Goal: Navigation & Orientation: Find specific page/section

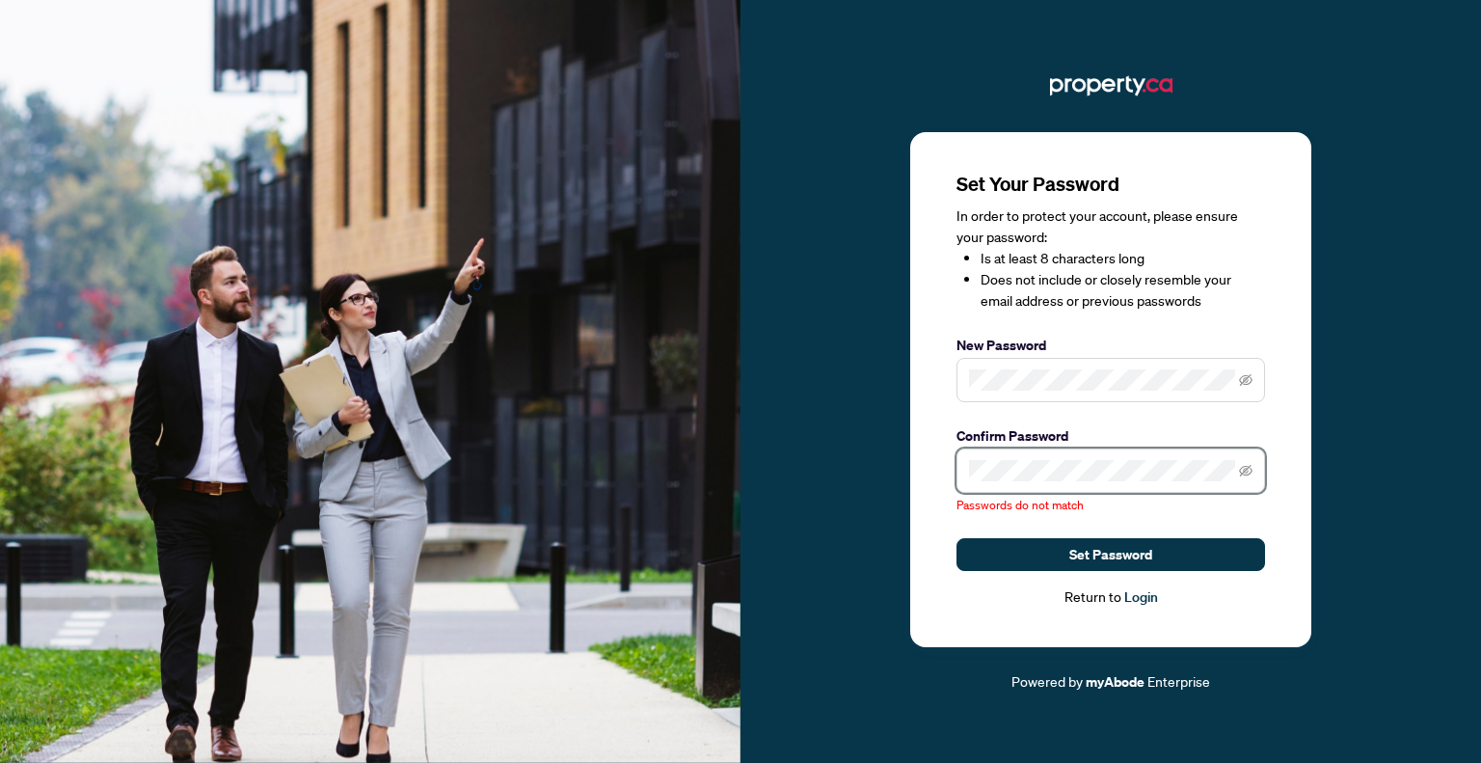
click at [701, 458] on div "Set Your Password In order to protect your account, please ensure your password…" at bounding box center [740, 381] width 1481 height 763
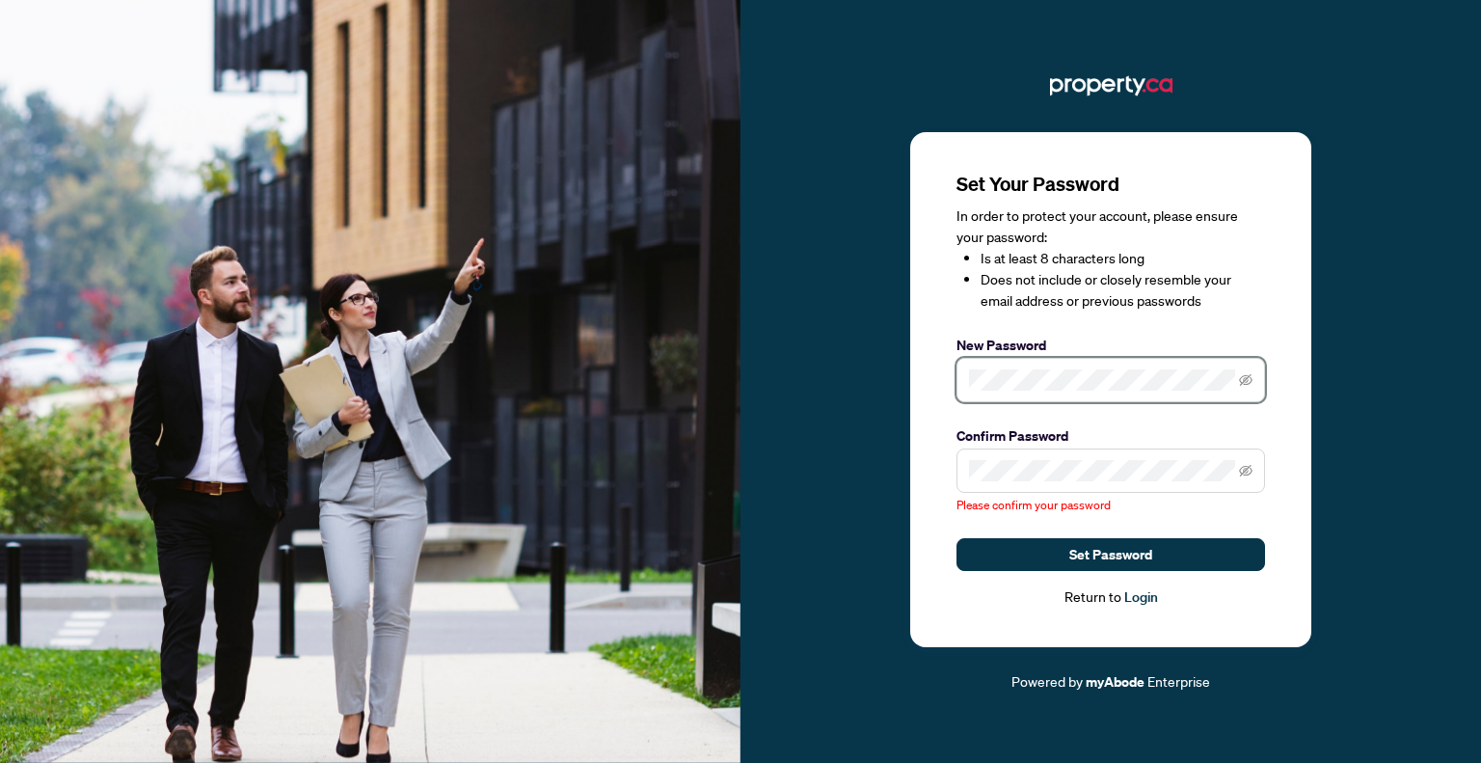
click at [637, 381] on div "Set Your Password In order to protect your account, please ensure your password…" at bounding box center [740, 381] width 1481 height 763
click at [1010, 482] on span at bounding box center [1111, 470] width 309 height 44
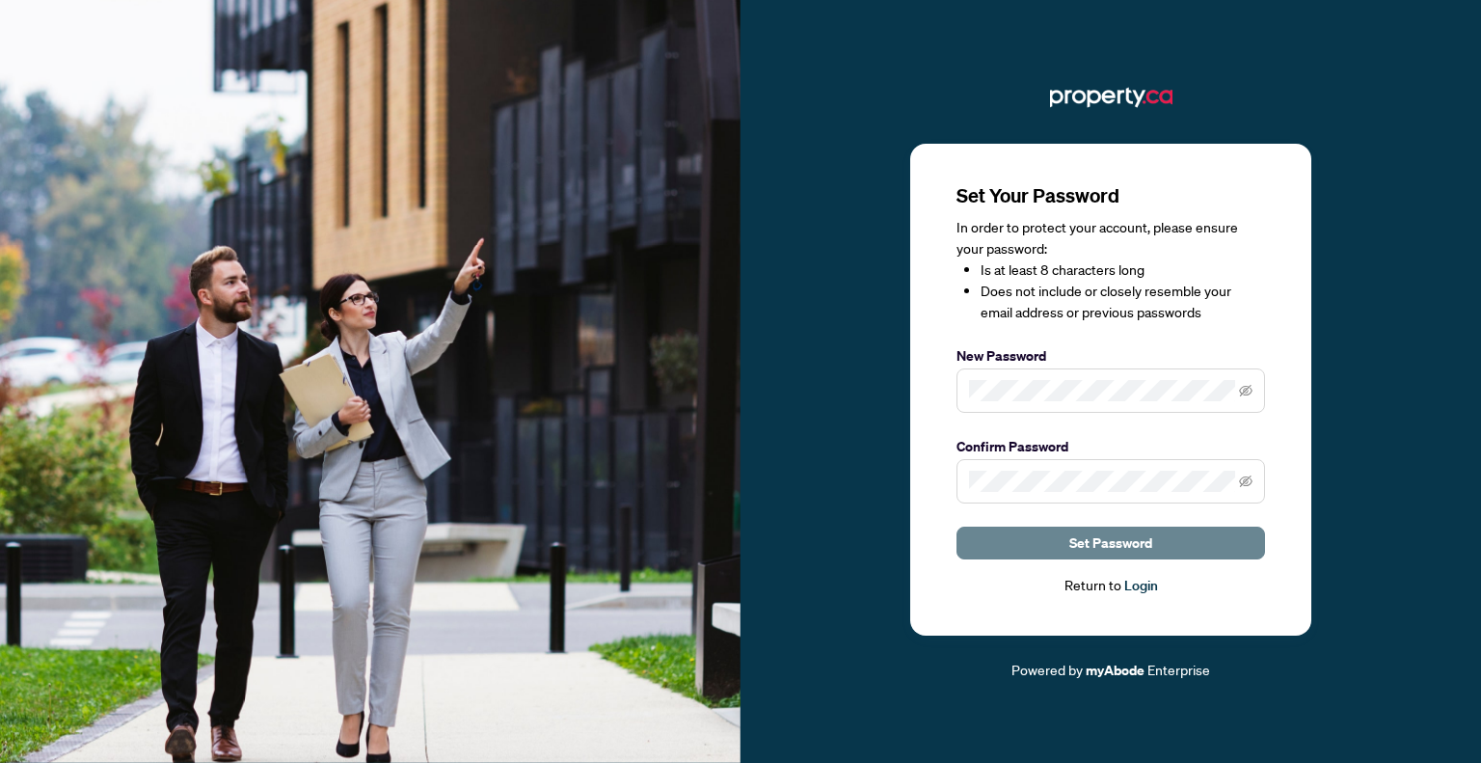
click at [1123, 547] on span "Set Password" at bounding box center [1111, 543] width 83 height 31
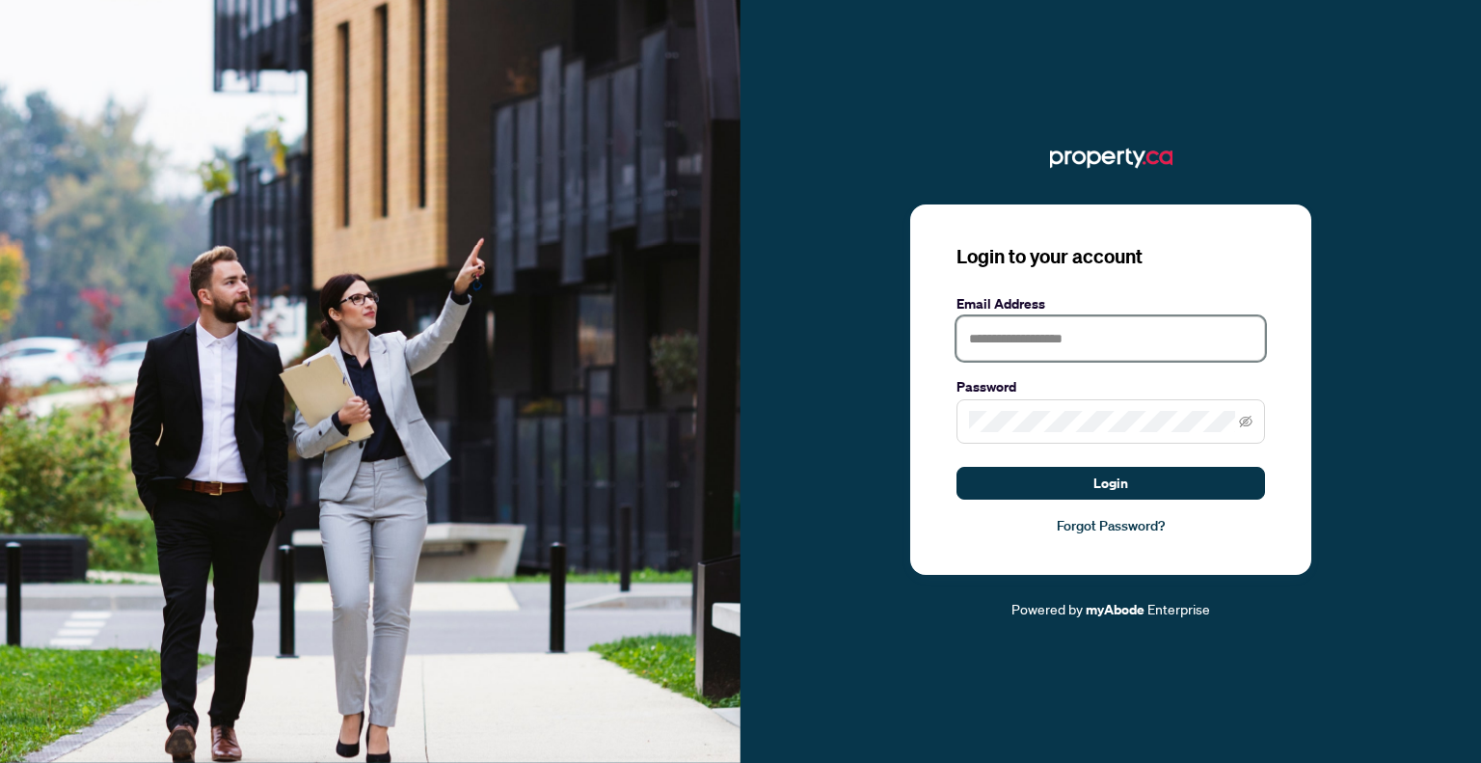
click at [1107, 340] on input "text" at bounding box center [1111, 338] width 309 height 44
type input "**********"
click at [988, 519] on link "Forgot Password?" at bounding box center [1111, 525] width 309 height 21
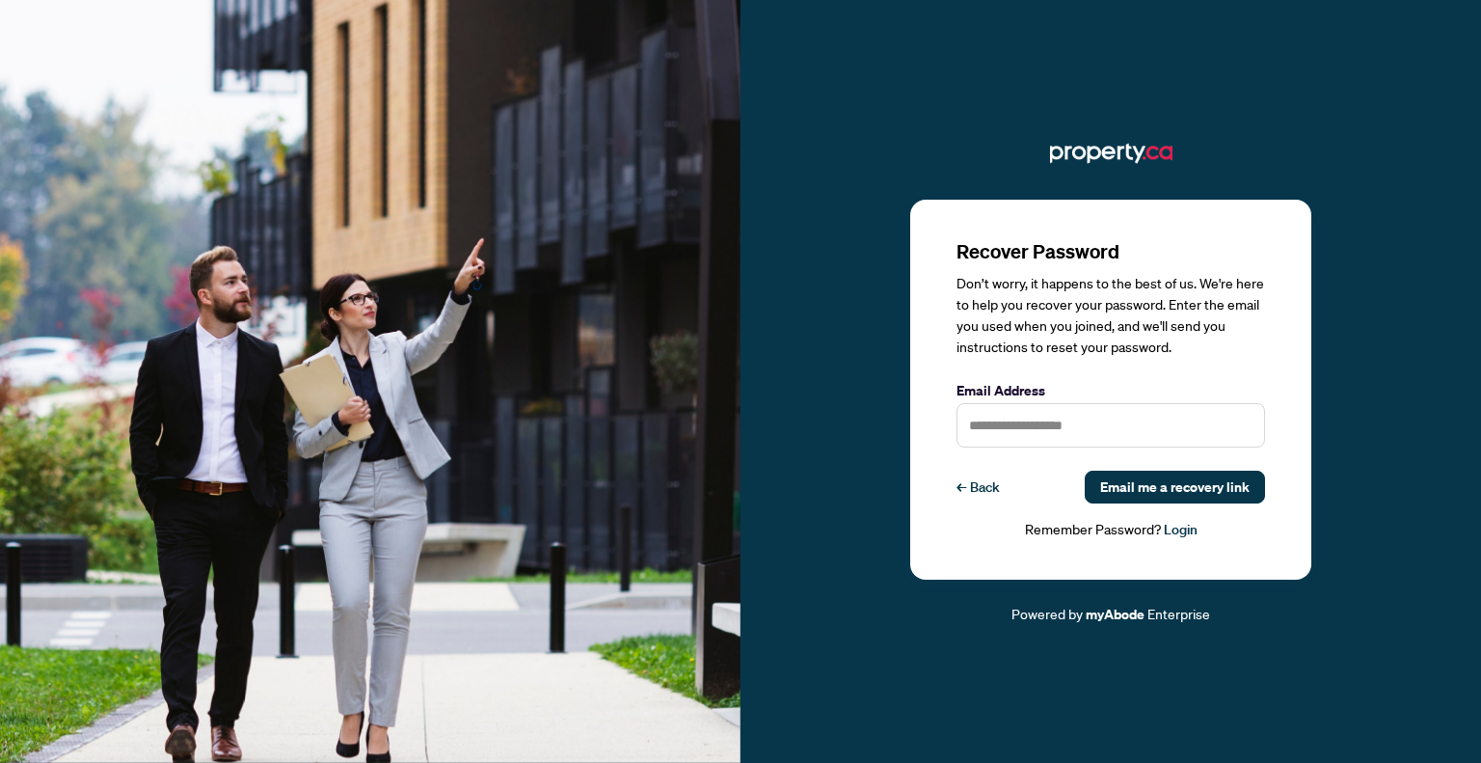
click at [932, 319] on div "Recover Password Don’t worry, it happens to the best of us. We're here to help …" at bounding box center [1110, 390] width 401 height 381
click at [978, 480] on link "← Back" at bounding box center [978, 487] width 43 height 33
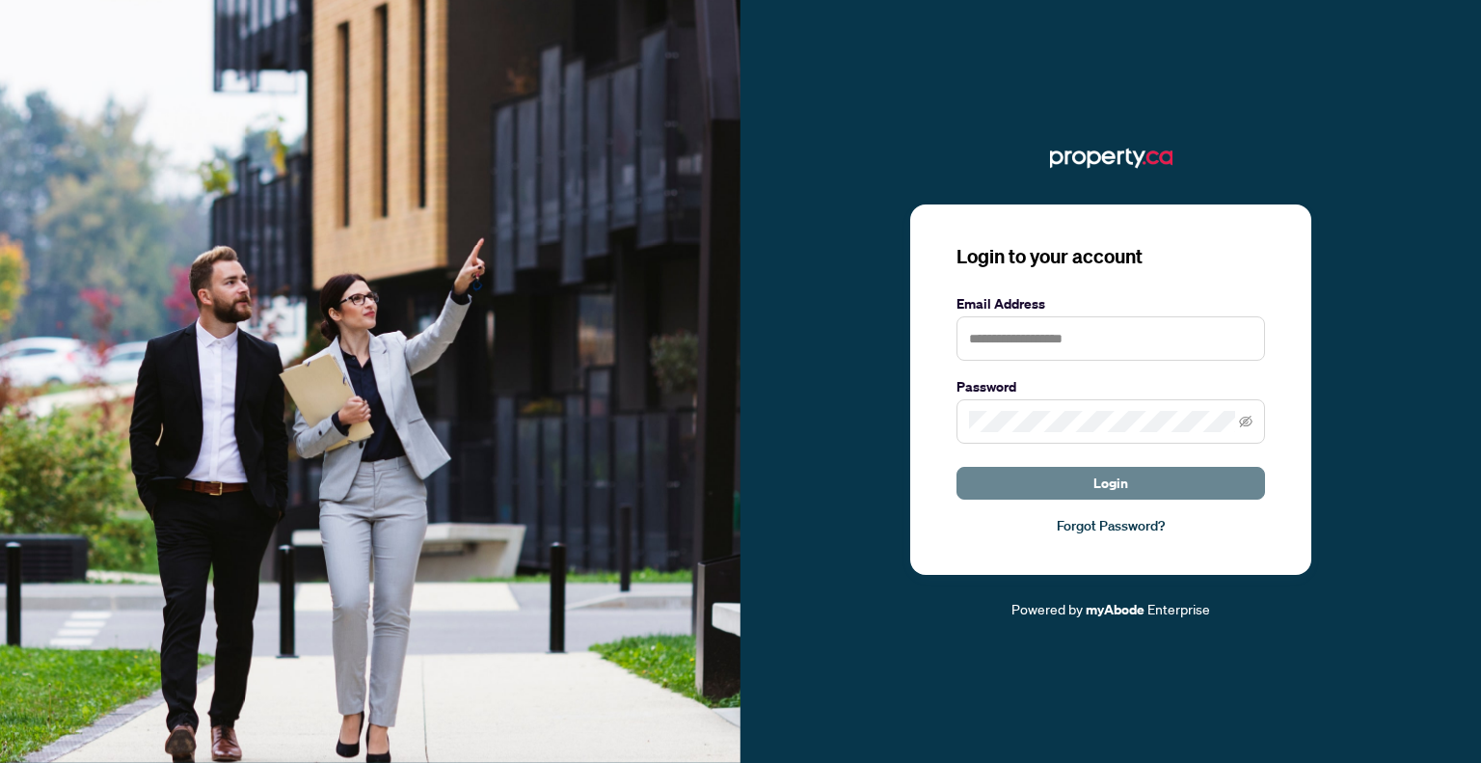
click at [1111, 481] on span "Login" at bounding box center [1111, 483] width 35 height 31
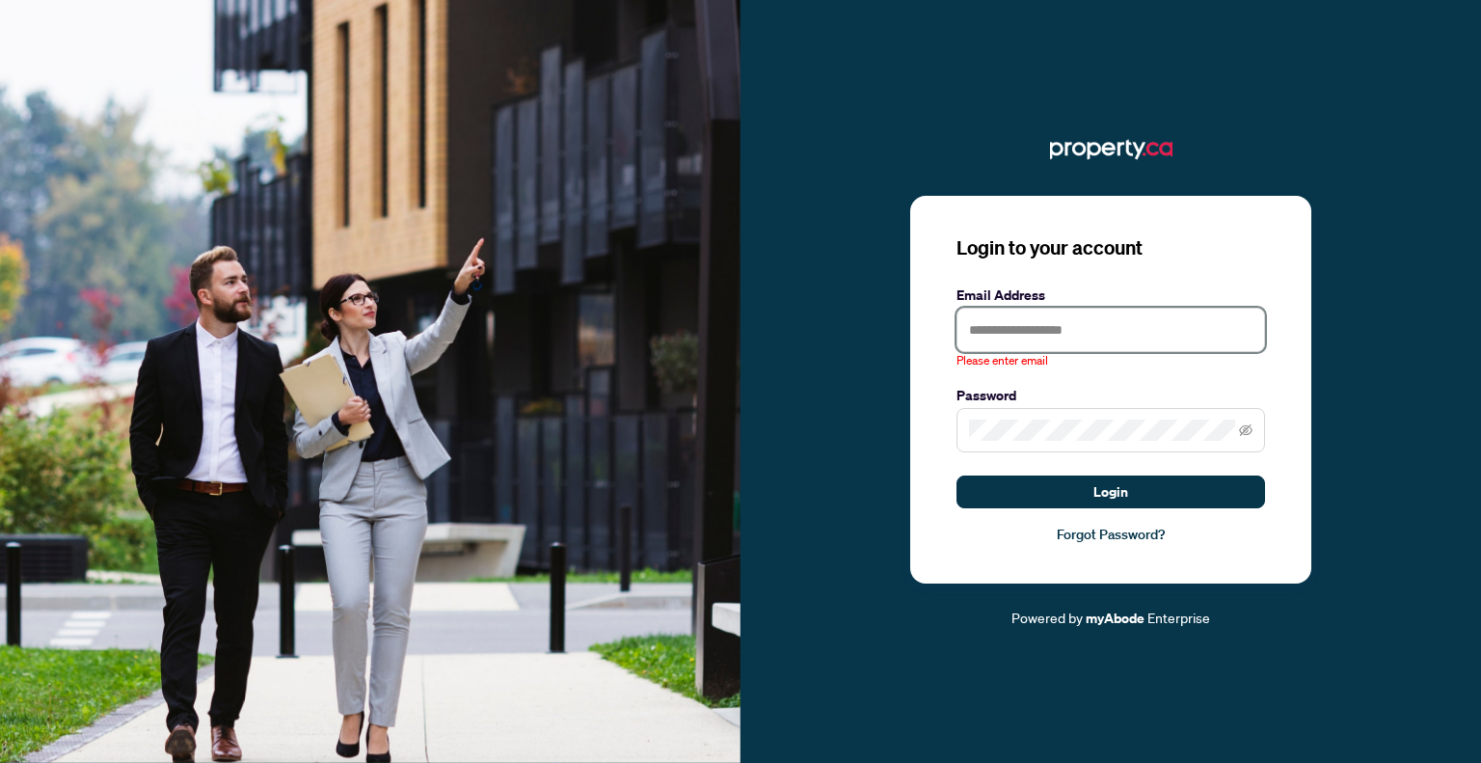
click at [1032, 329] on input "text" at bounding box center [1111, 330] width 309 height 44
type input "**********"
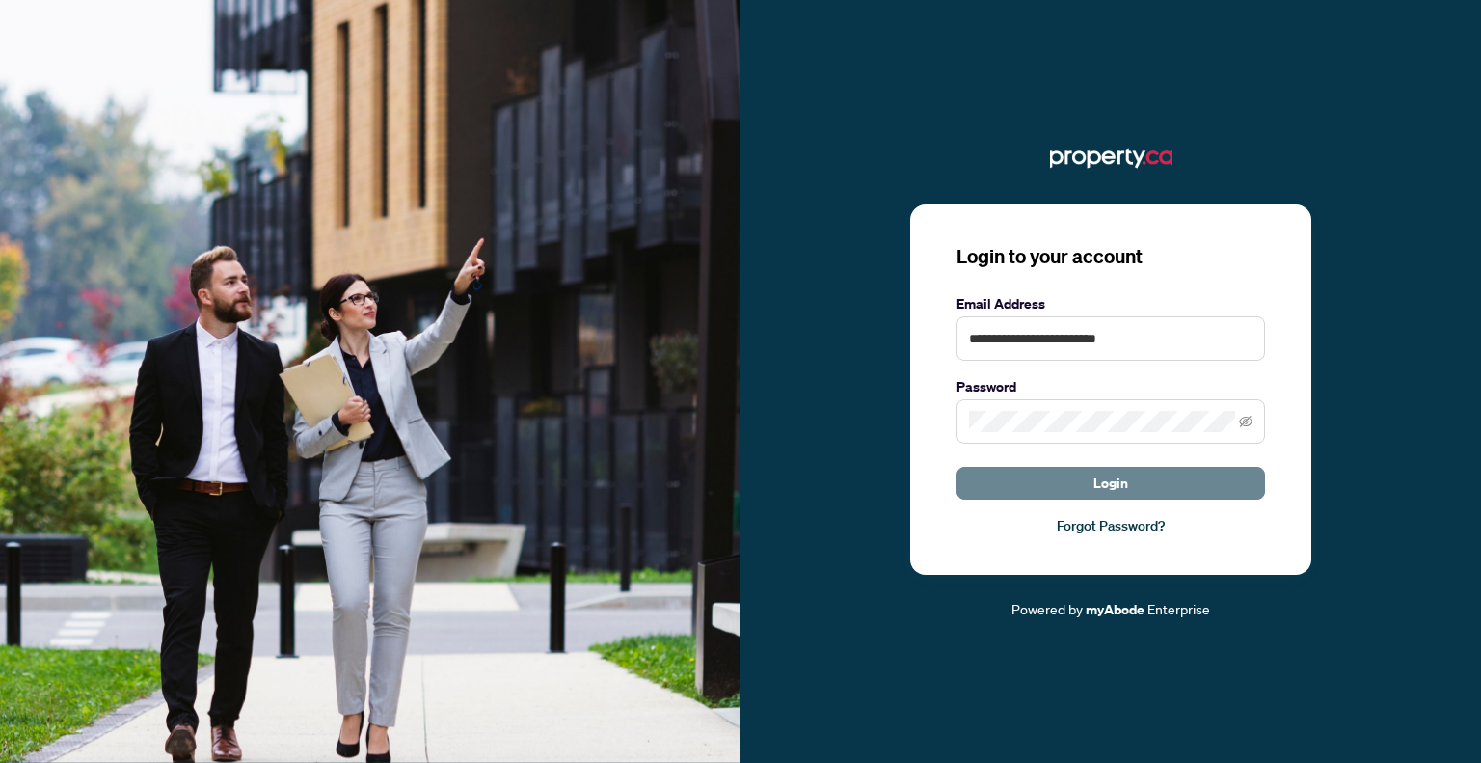
click at [1113, 489] on span "Login" at bounding box center [1111, 483] width 35 height 31
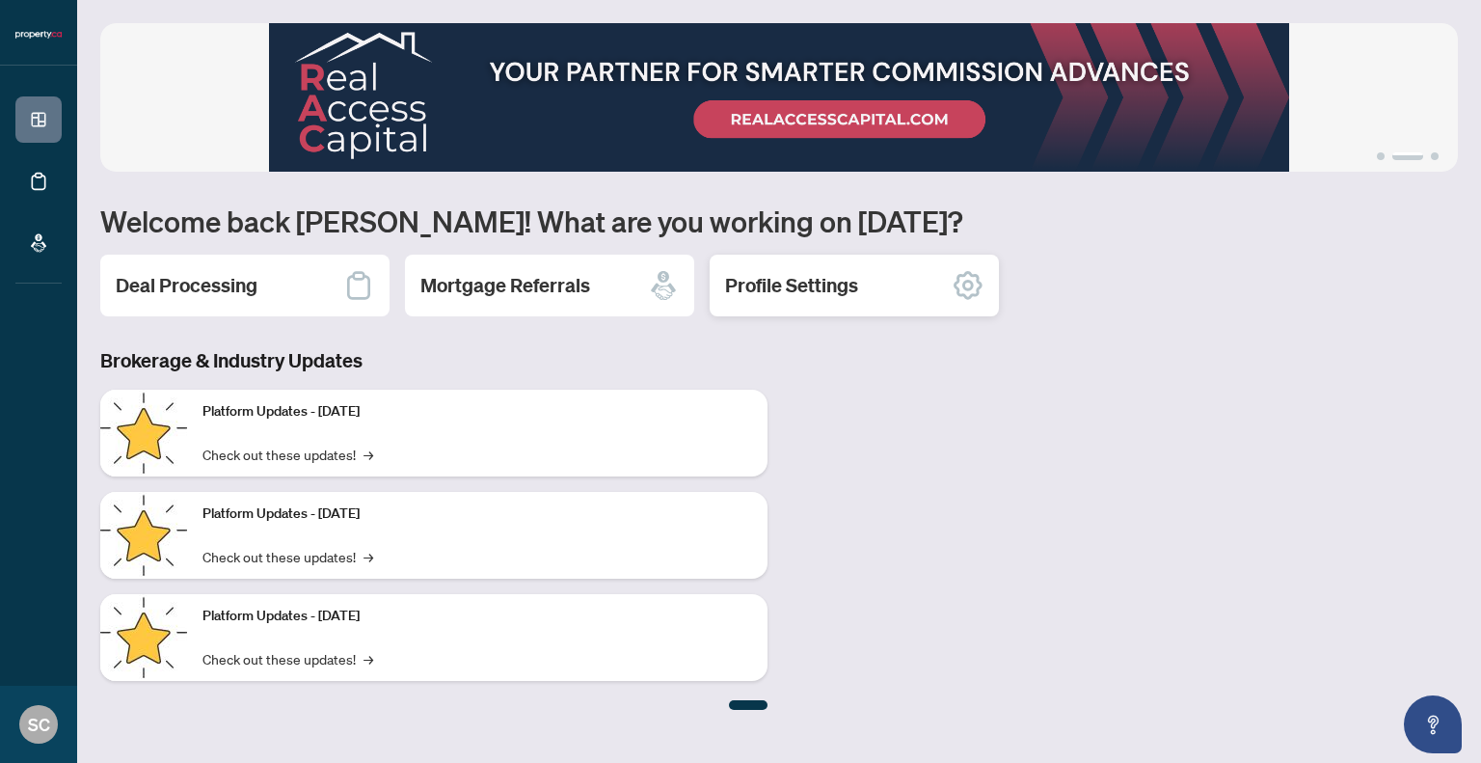
click at [788, 287] on h2 "Profile Settings" at bounding box center [791, 285] width 133 height 27
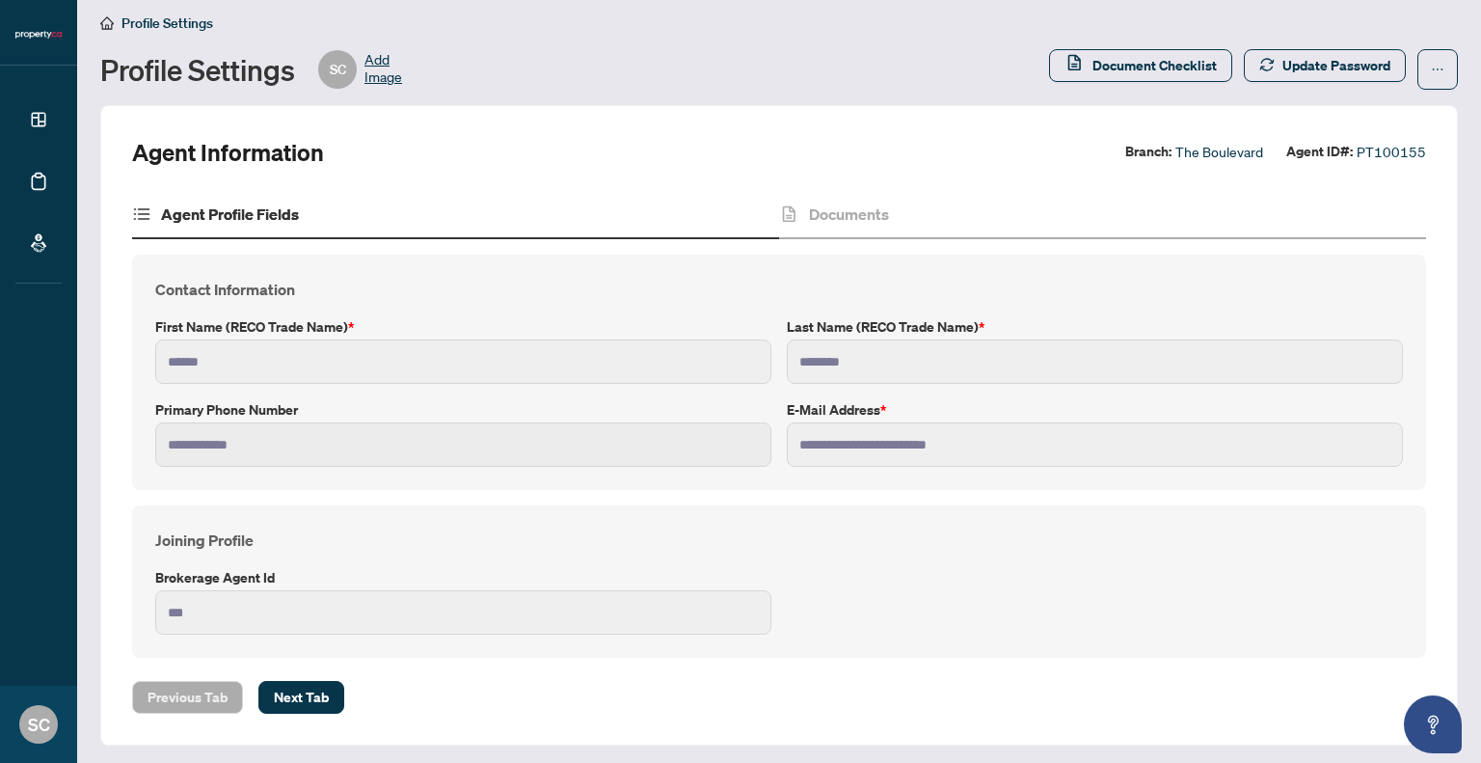
scroll to position [14, 0]
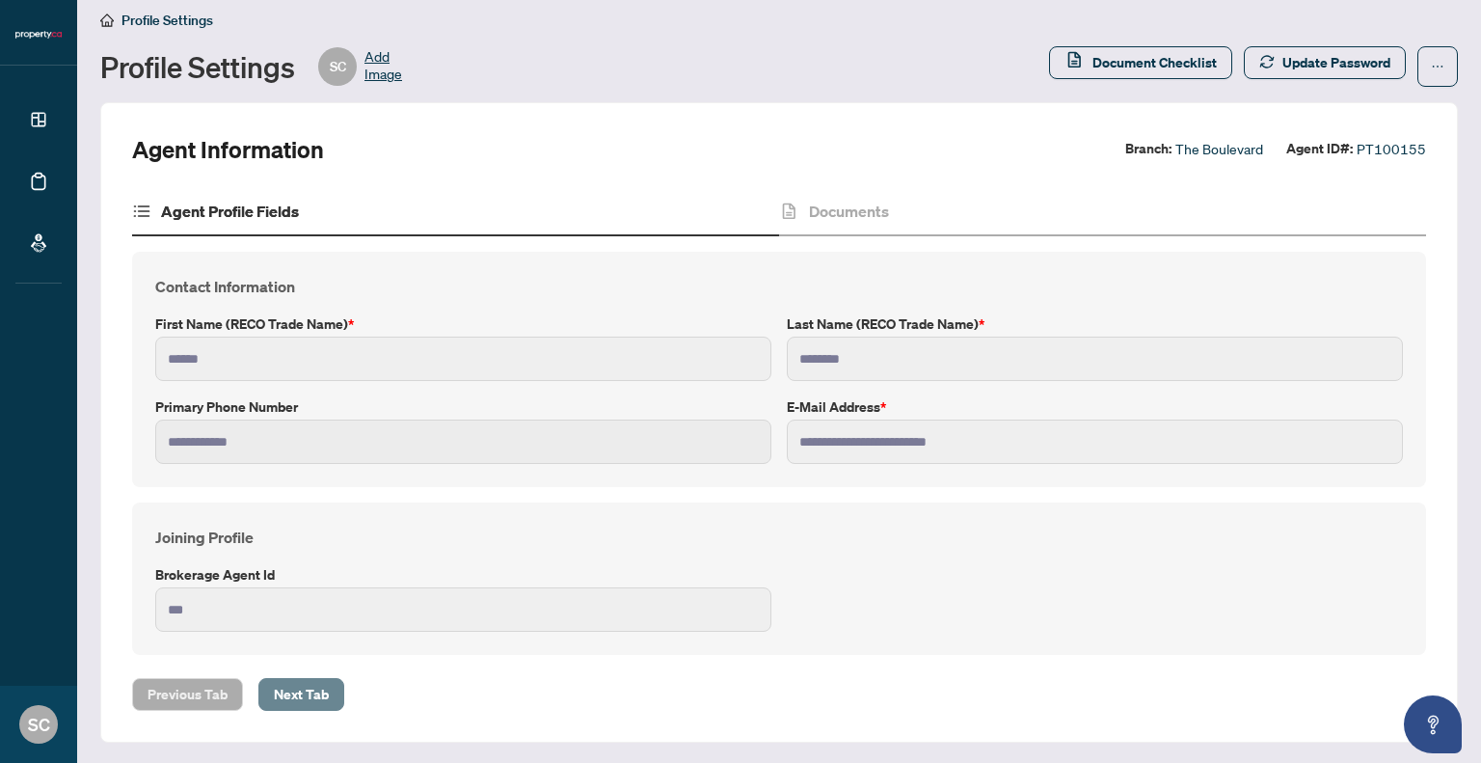
click at [296, 698] on span "Next Tab" at bounding box center [301, 694] width 55 height 31
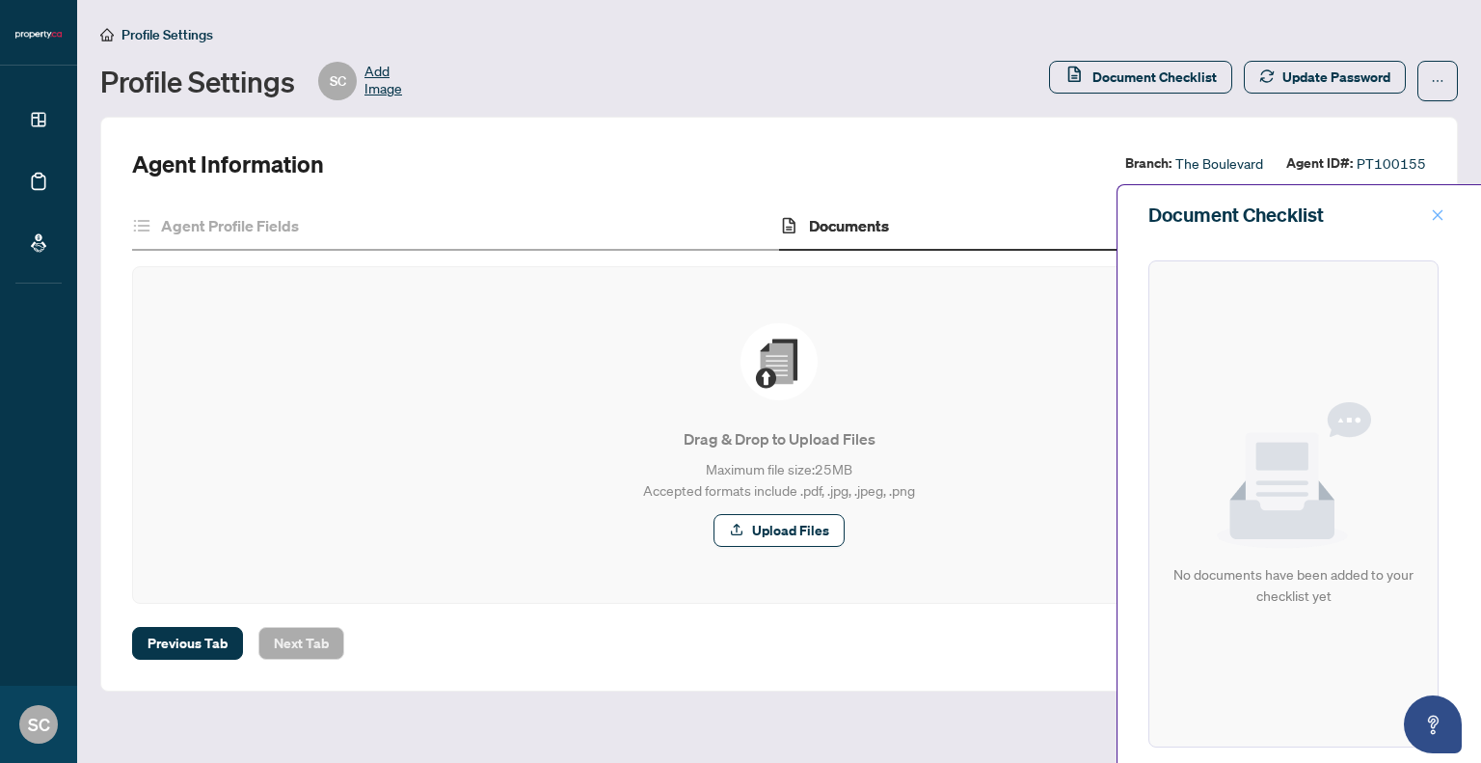
click at [1435, 215] on icon "close" at bounding box center [1438, 215] width 14 height 14
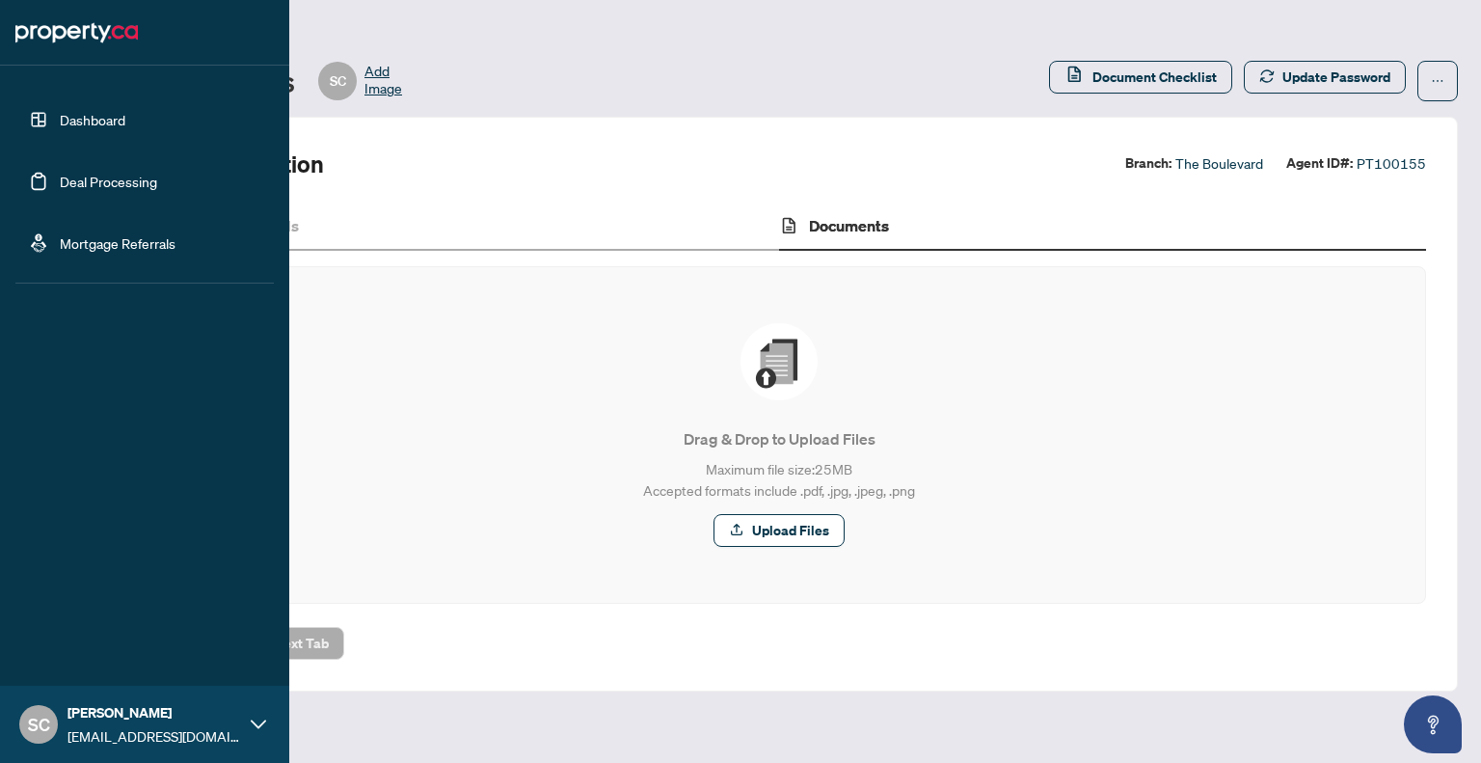
click at [98, 179] on link "Deal Processing" at bounding box center [108, 181] width 97 height 17
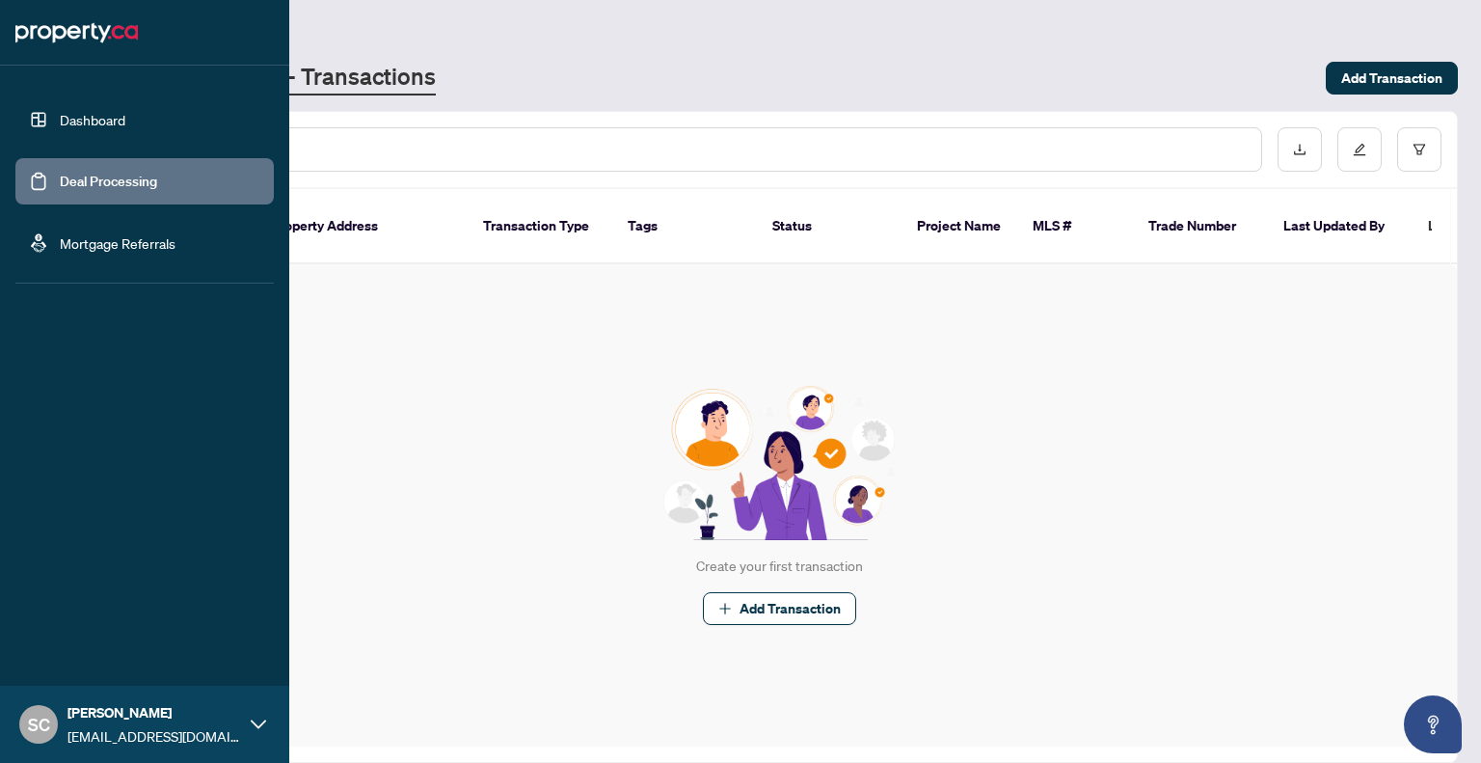
click at [101, 242] on link "Mortgage Referrals" at bounding box center [118, 242] width 116 height 17
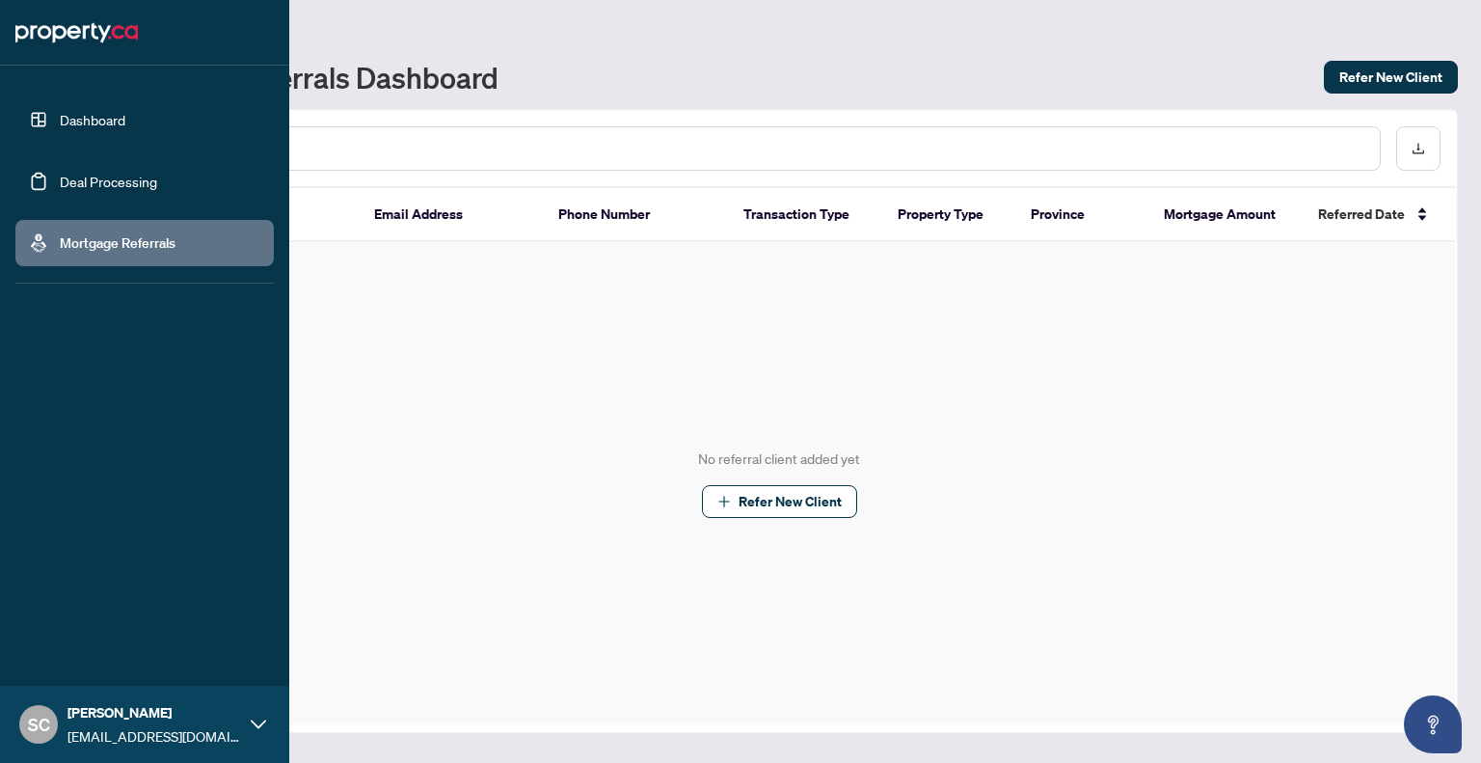
click at [73, 127] on link "Dashboard" at bounding box center [93, 119] width 66 height 17
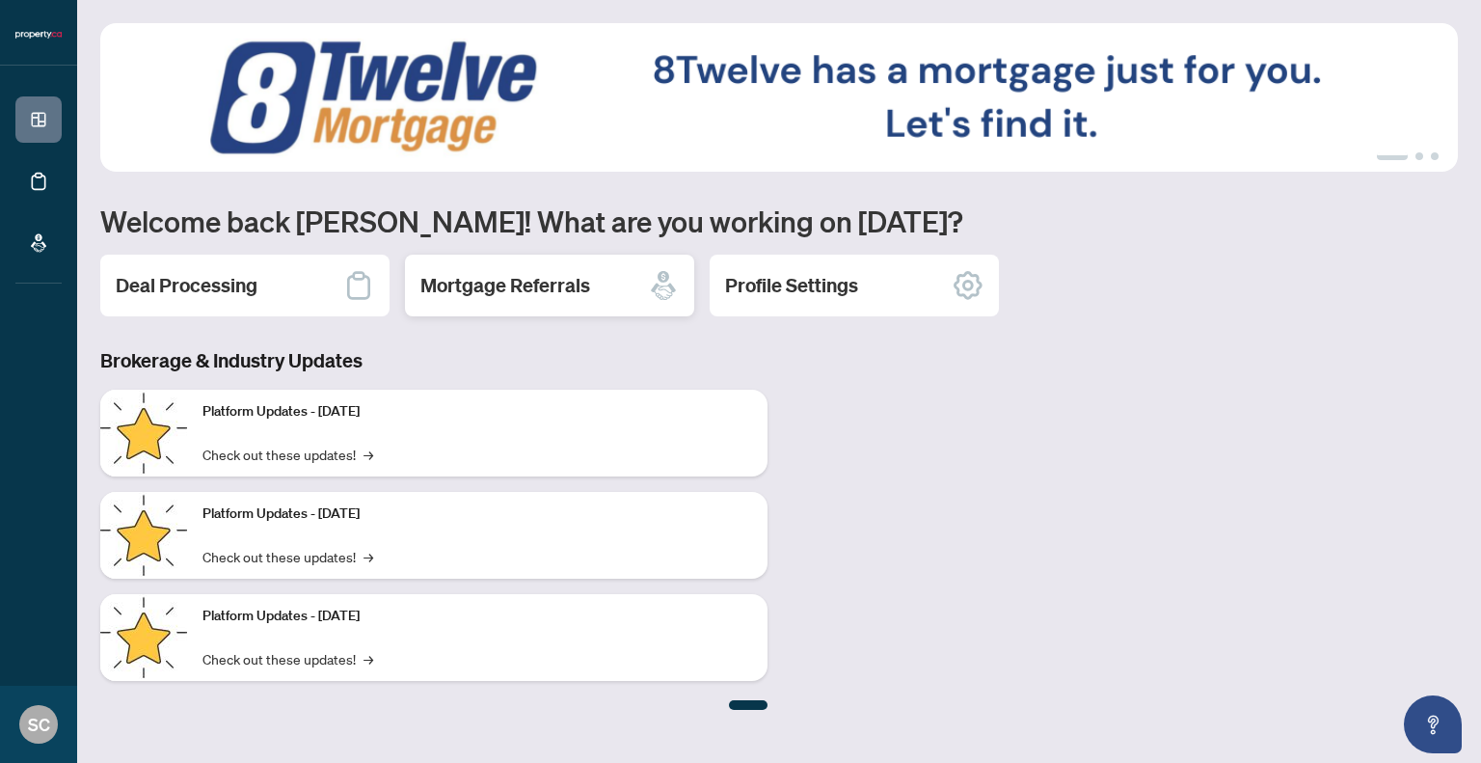
click at [462, 292] on h2 "Mortgage Referrals" at bounding box center [505, 285] width 170 height 27
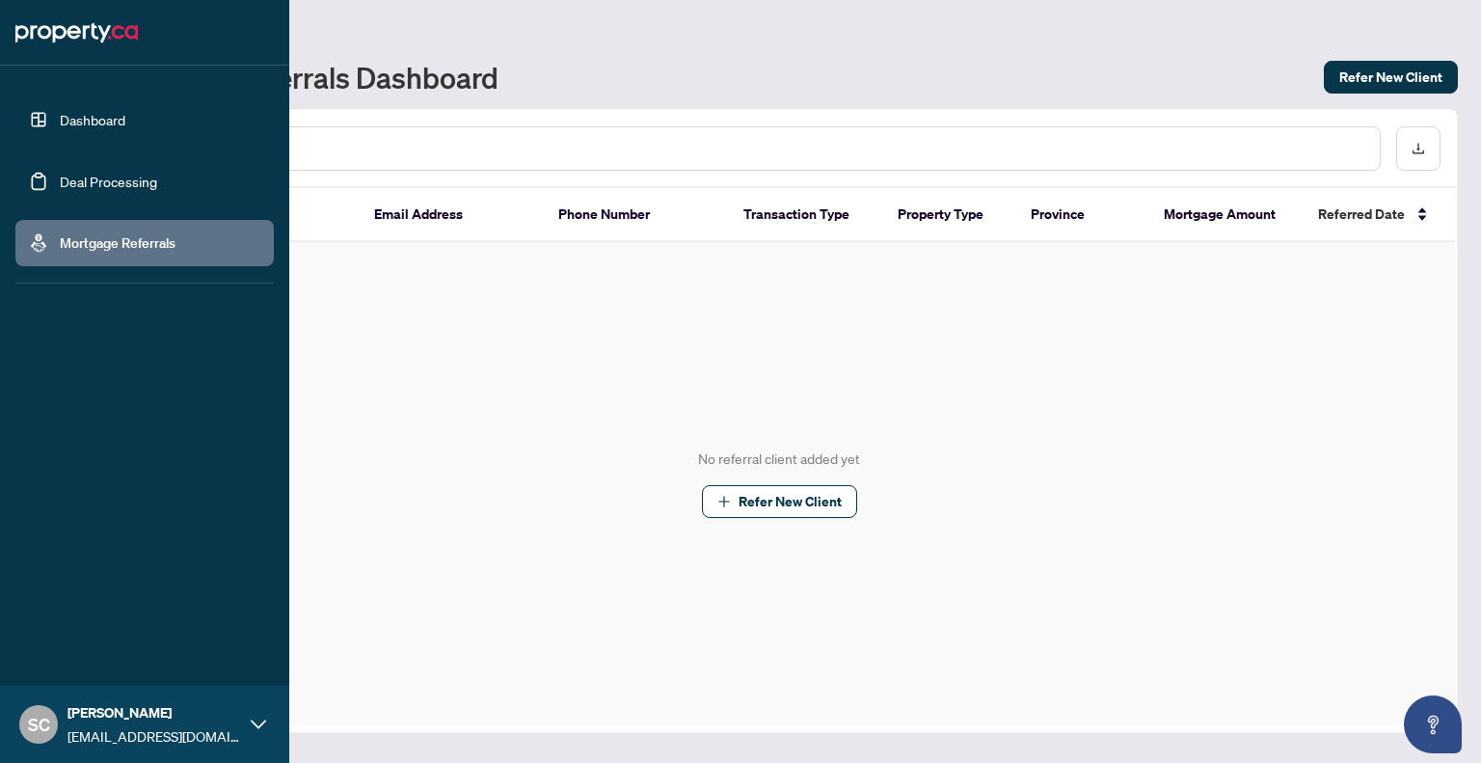
click at [60, 122] on link "Dashboard" at bounding box center [93, 119] width 66 height 17
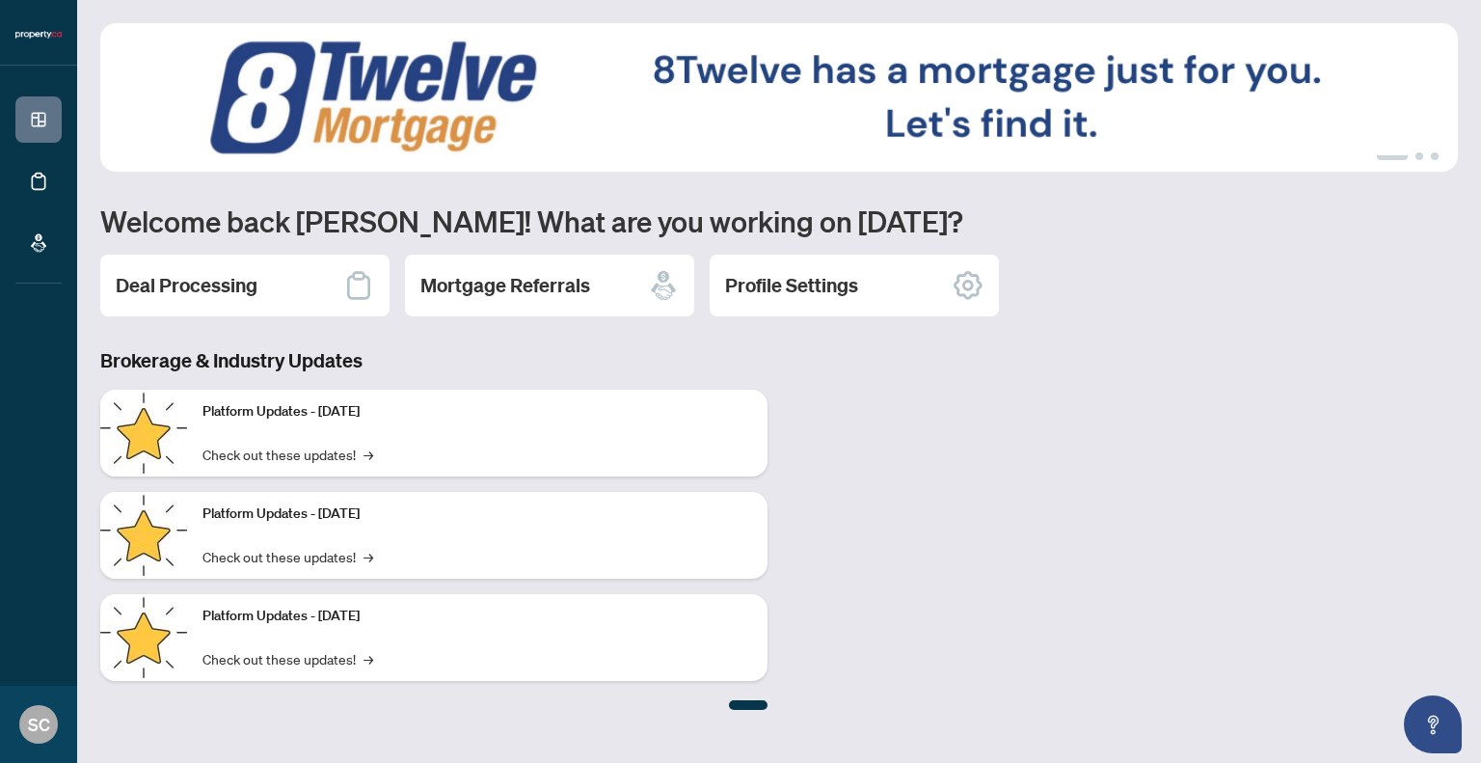
click at [1297, 513] on div "Brokerage & Industry Updates Platform Updates - [DATE] Check out these updates!…" at bounding box center [779, 528] width 1381 height 363
